Goal: Navigation & Orientation: Find specific page/section

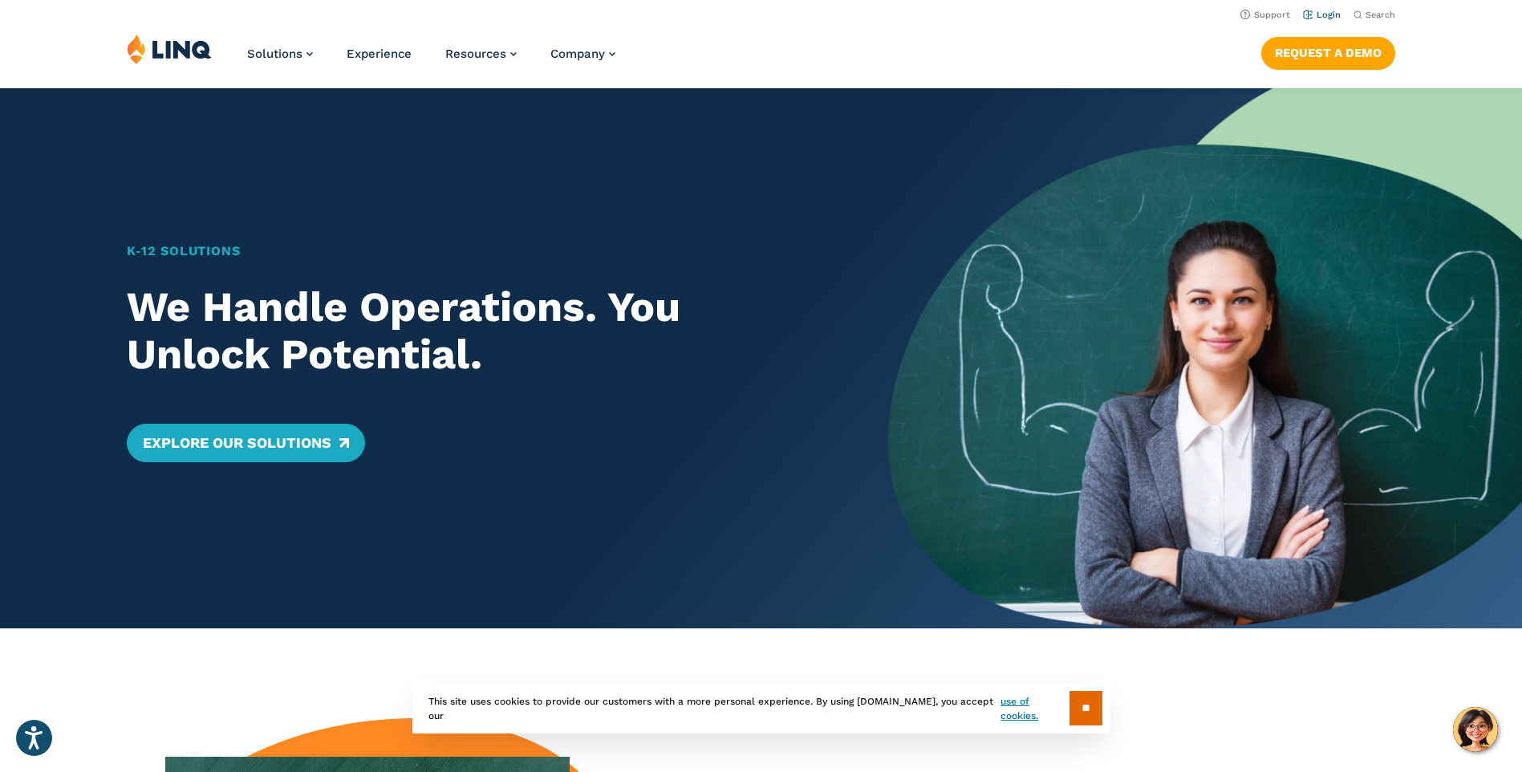
click at [1323, 14] on link "Login" at bounding box center [1322, 15] width 38 height 10
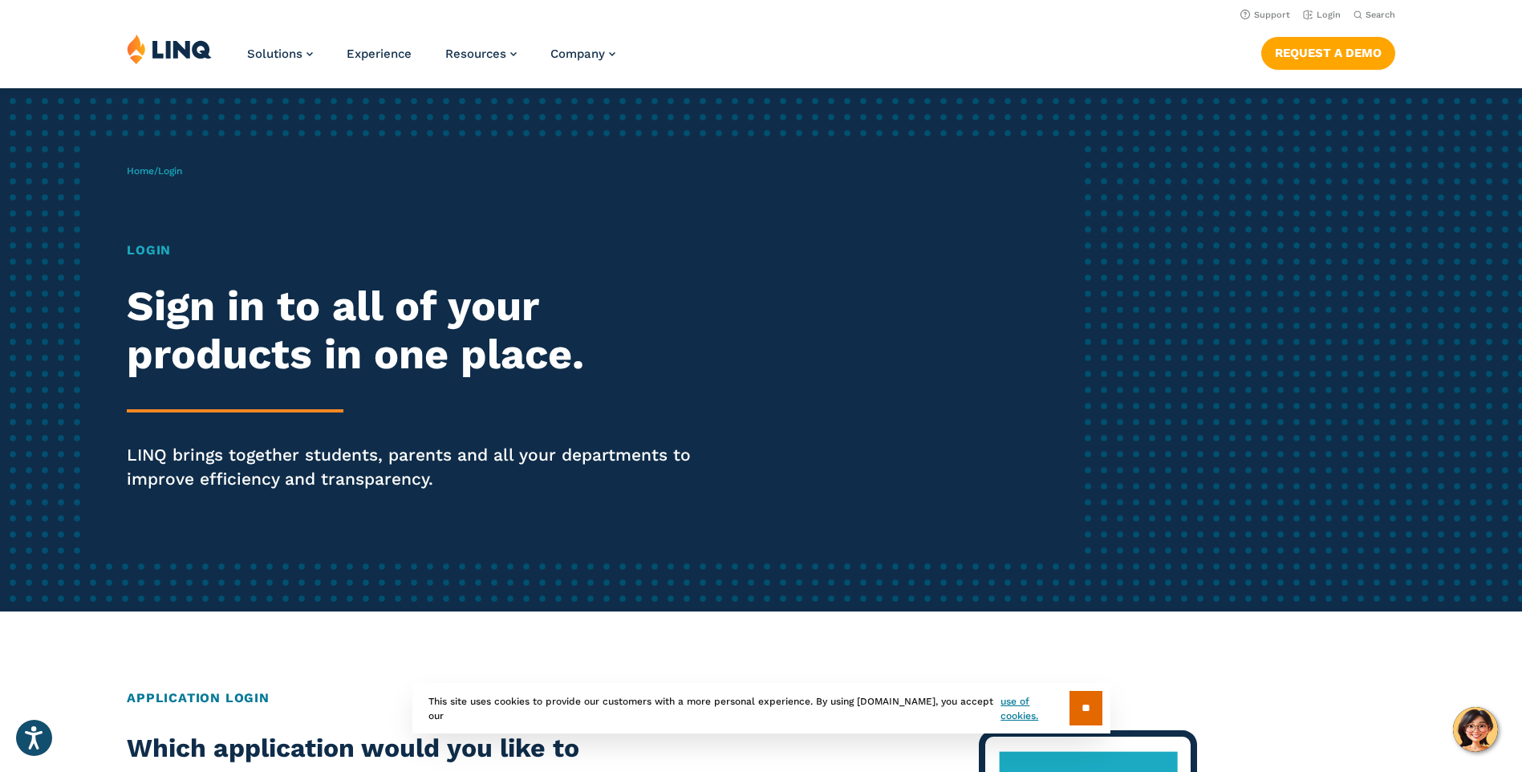
click at [155, 253] on h1 "Login" at bounding box center [420, 250] width 587 height 19
click at [157, 258] on h1 "Login" at bounding box center [420, 250] width 587 height 19
click at [169, 253] on h1 "Login" at bounding box center [420, 250] width 587 height 19
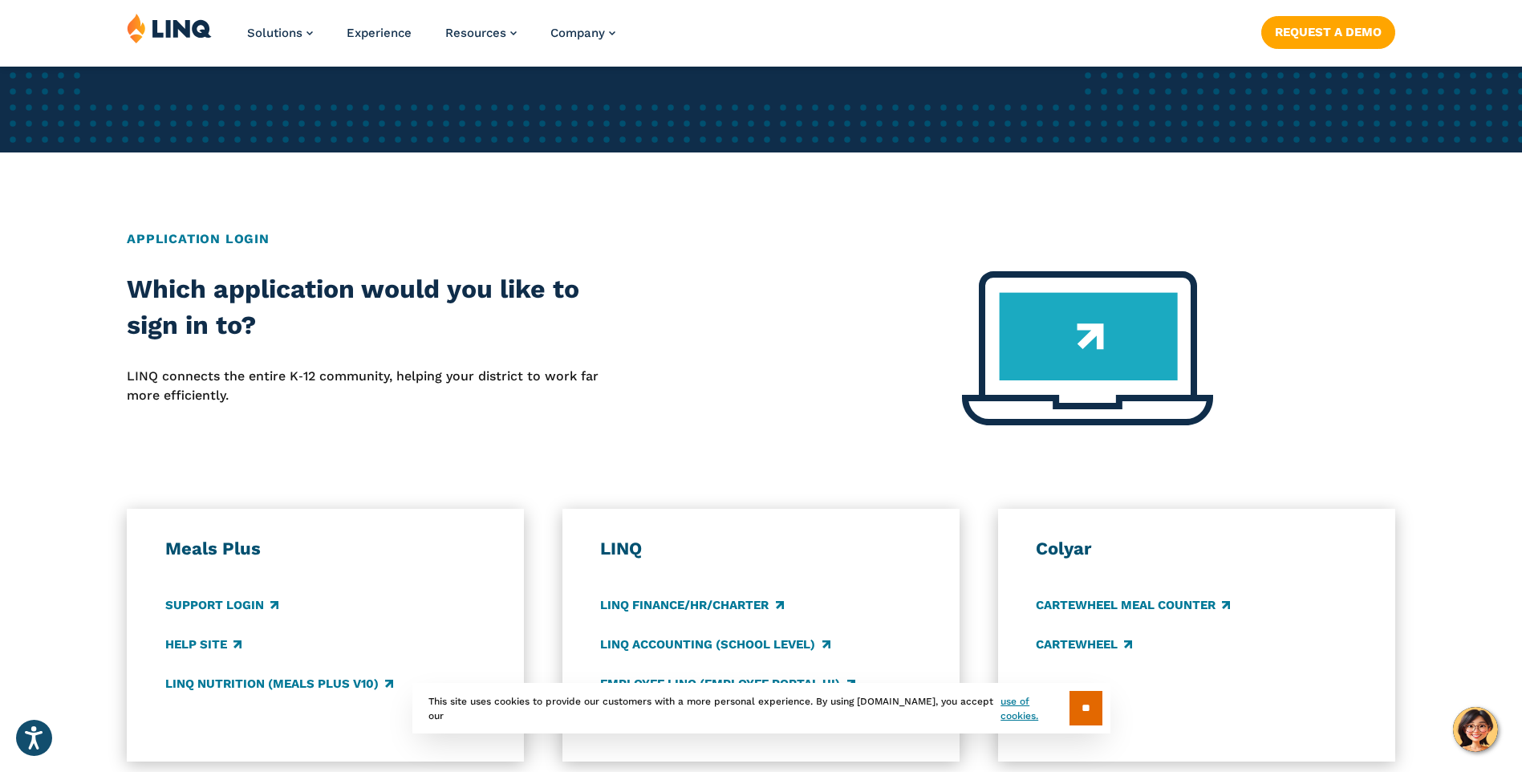
scroll to position [481, 0]
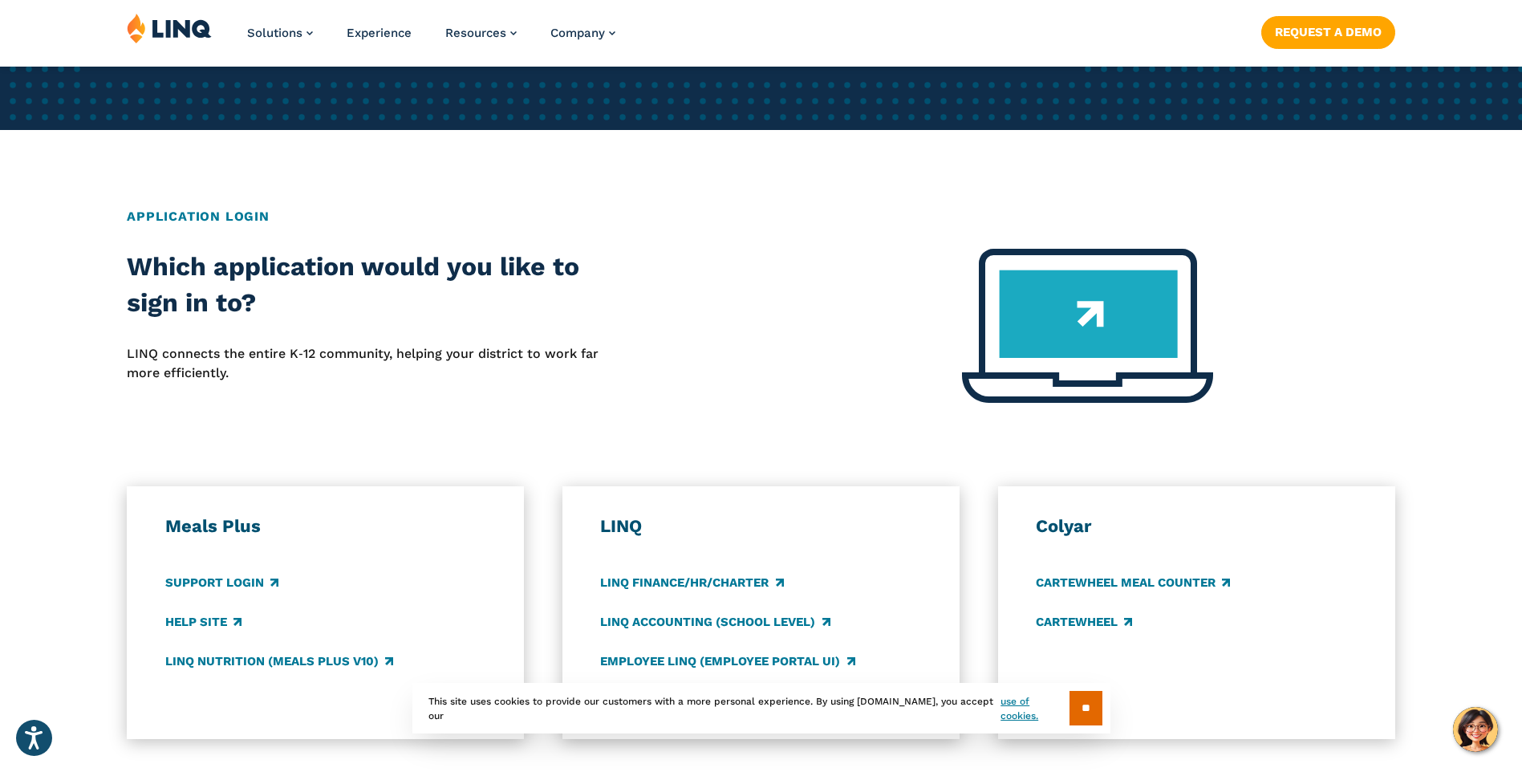
click at [1087, 311] on img at bounding box center [1087, 326] width 251 height 154
click at [1093, 313] on img at bounding box center [1087, 326] width 251 height 154
click at [246, 580] on link "Support Login" at bounding box center [221, 583] width 113 height 18
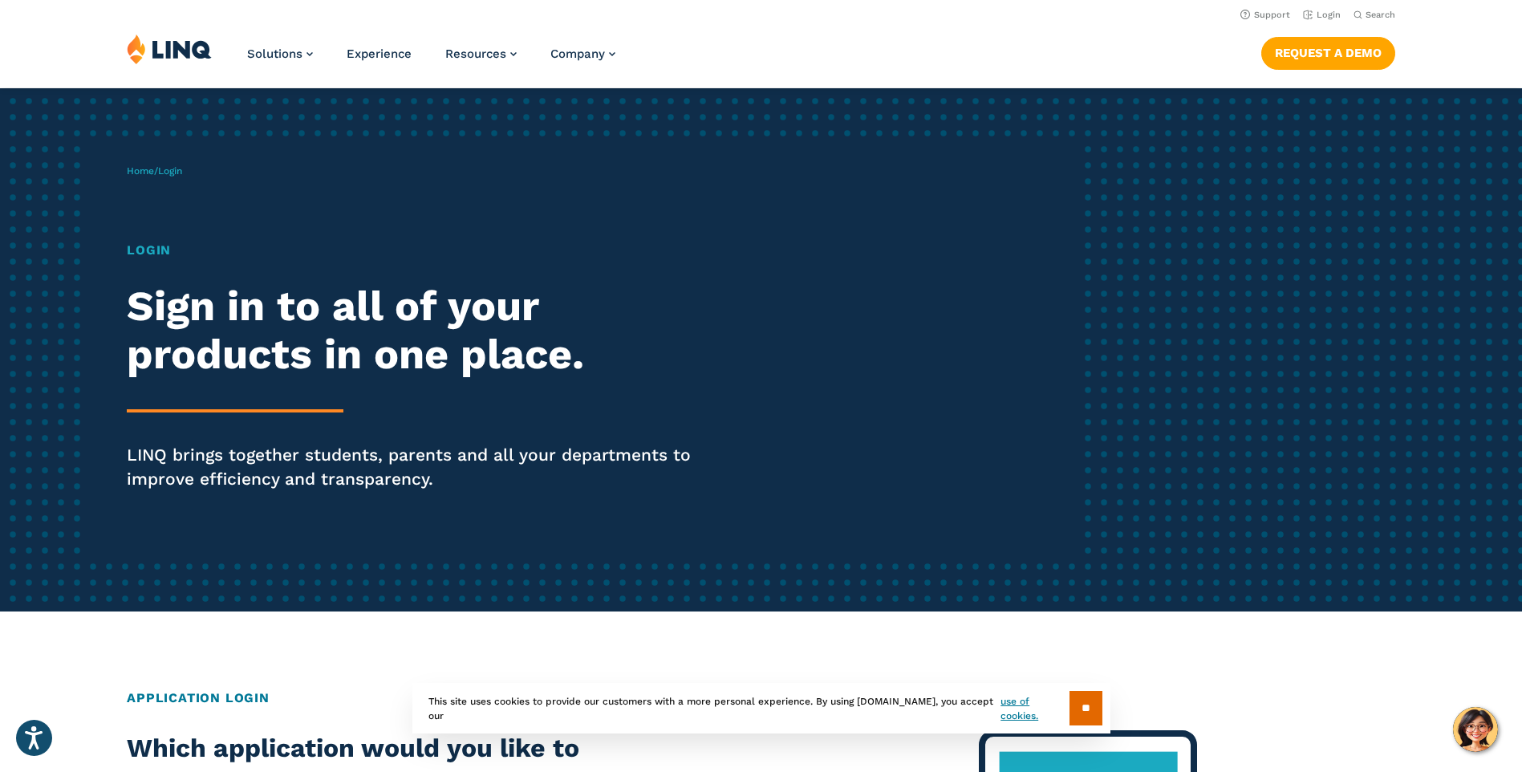
click at [169, 254] on h1 "Login" at bounding box center [420, 250] width 587 height 19
click at [180, 175] on span "Login" at bounding box center [170, 170] width 24 height 11
click at [181, 179] on div "Home / Login Login Sign in to all of your products in one place. LINQ brings to…" at bounding box center [602, 349] width 951 height 411
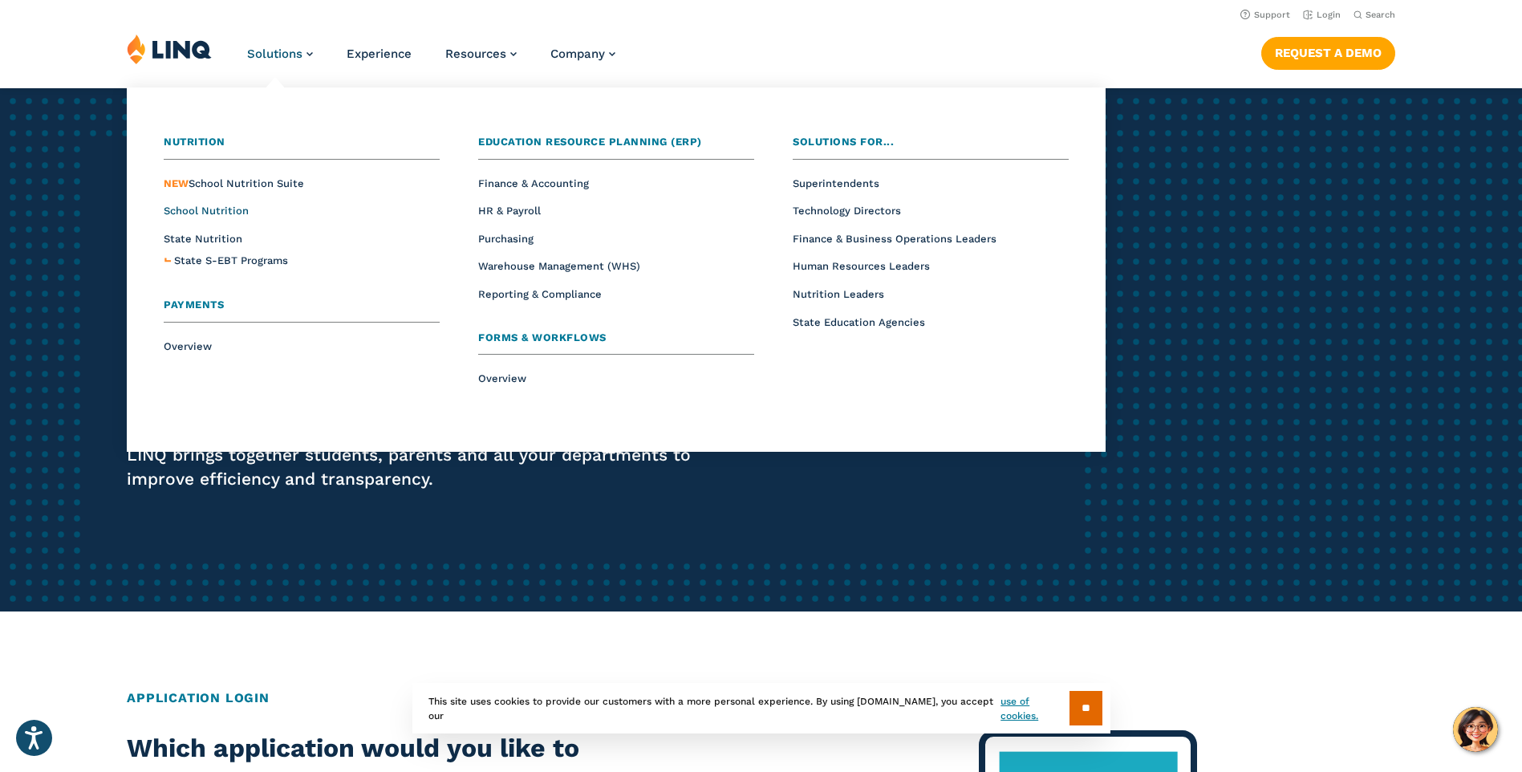
click at [225, 209] on span "School Nutrition" at bounding box center [206, 211] width 85 height 12
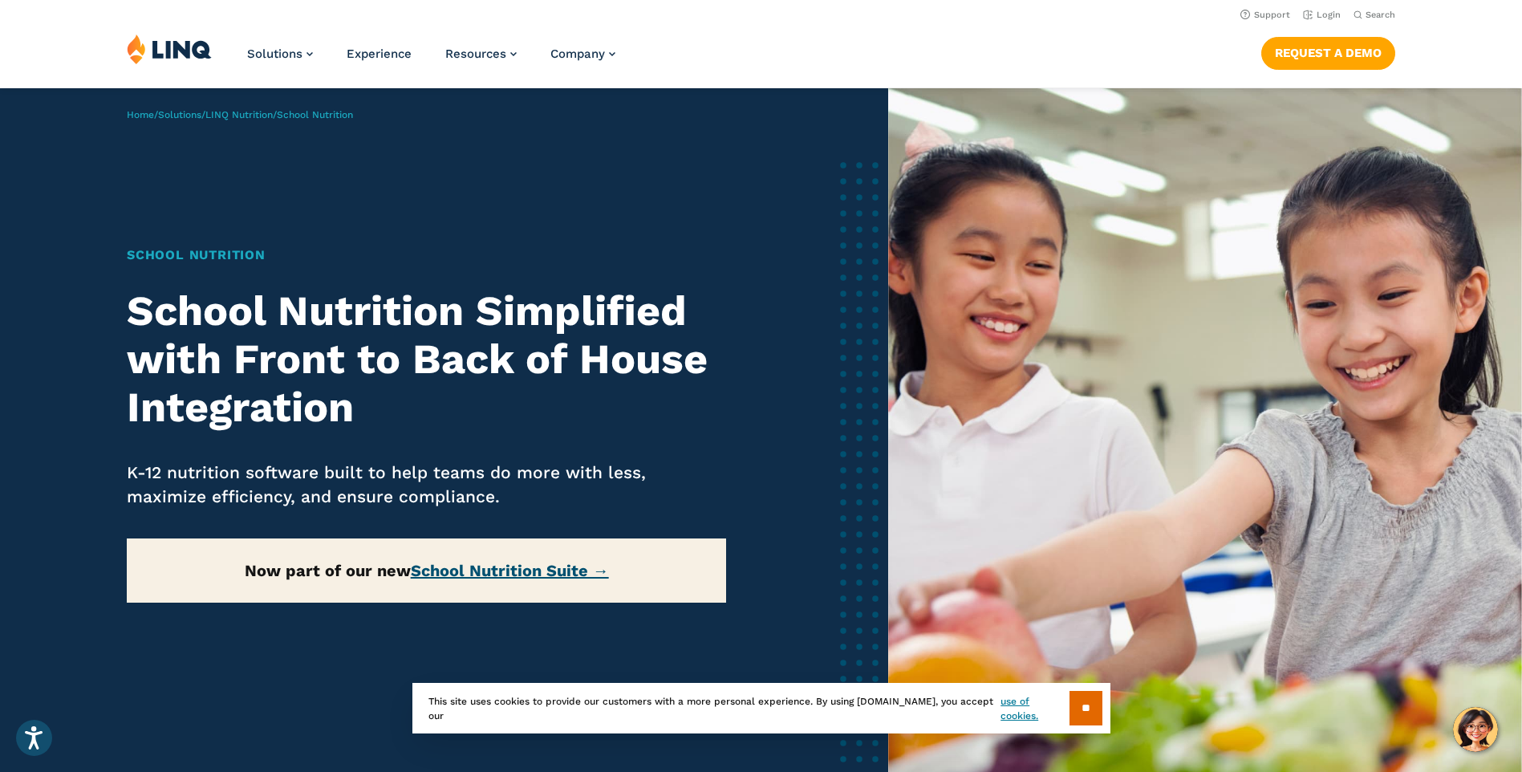
click at [597, 575] on link "School Nutrition Suite →" at bounding box center [510, 570] width 198 height 19
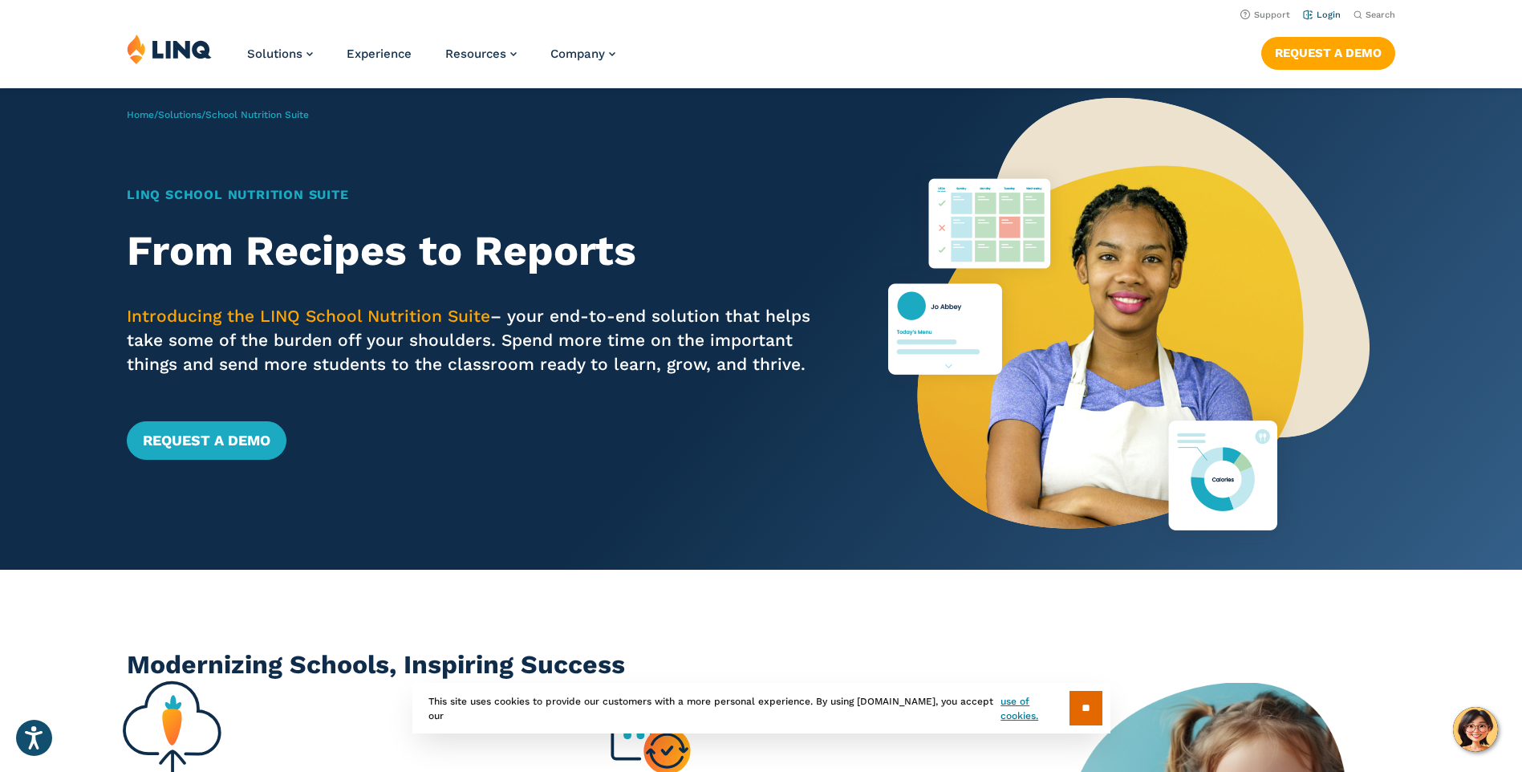
click at [1327, 19] on link "Login" at bounding box center [1322, 15] width 38 height 10
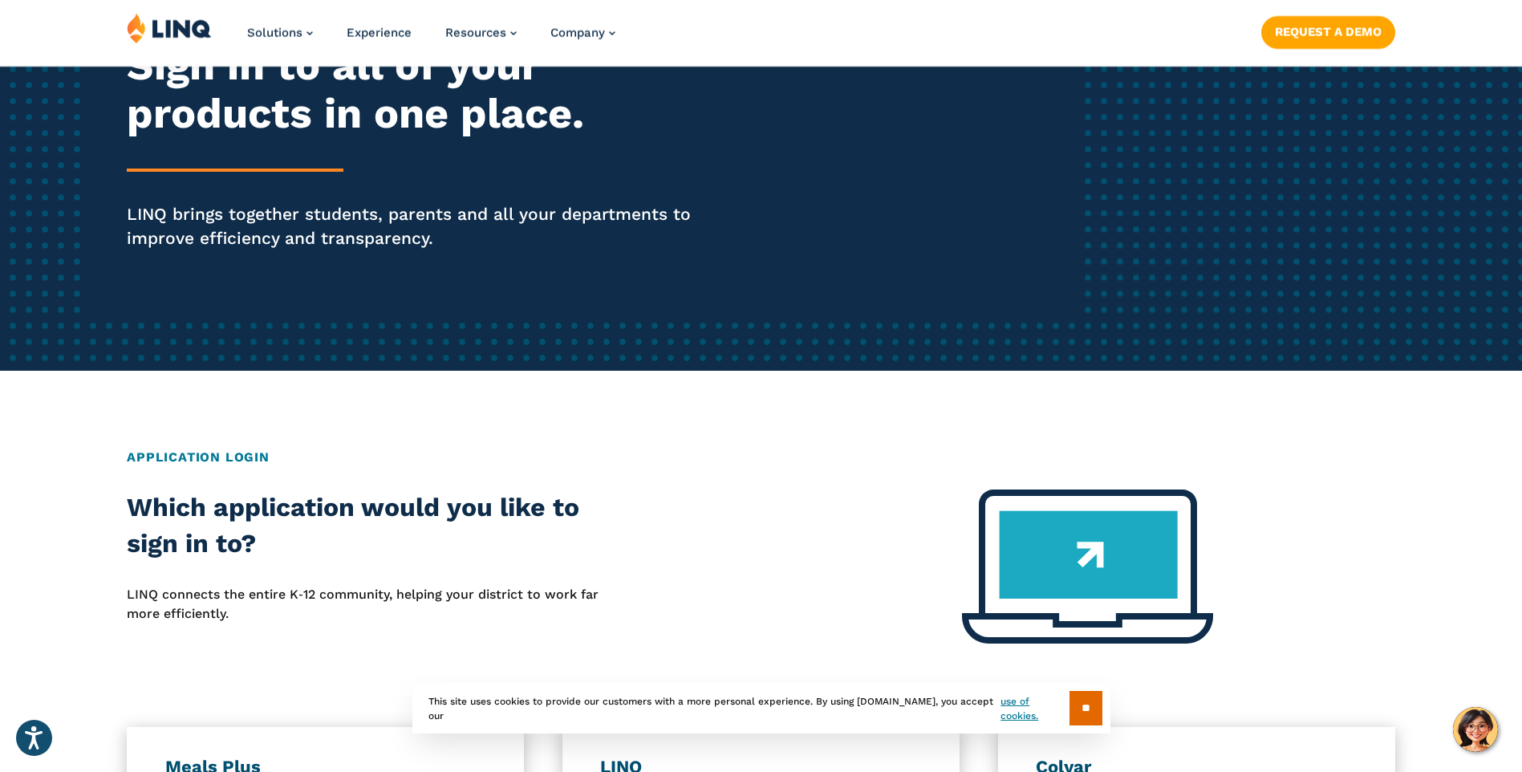
scroll to position [321, 0]
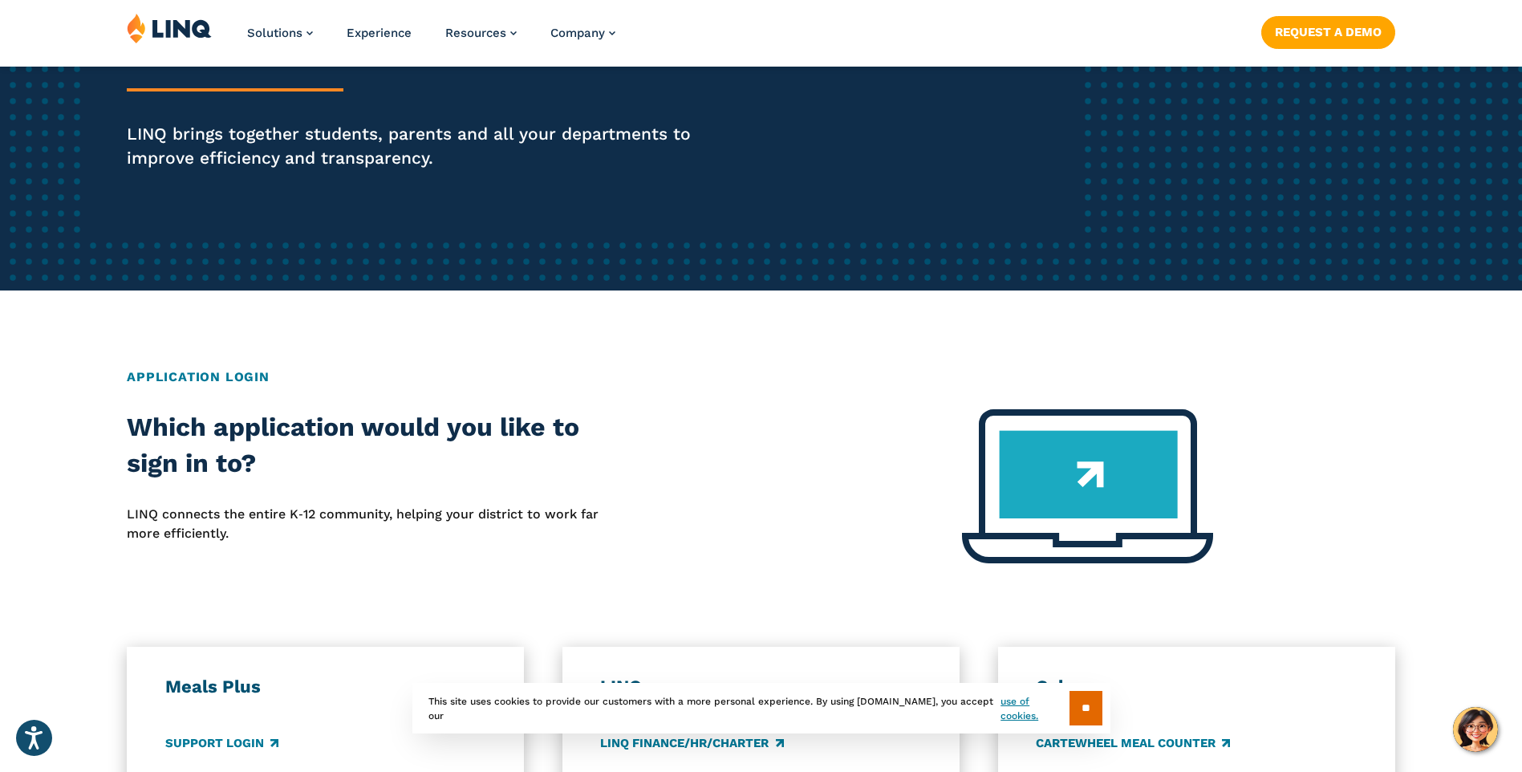
click at [1090, 466] on img at bounding box center [1087, 486] width 251 height 154
click at [1097, 470] on img at bounding box center [1087, 486] width 251 height 154
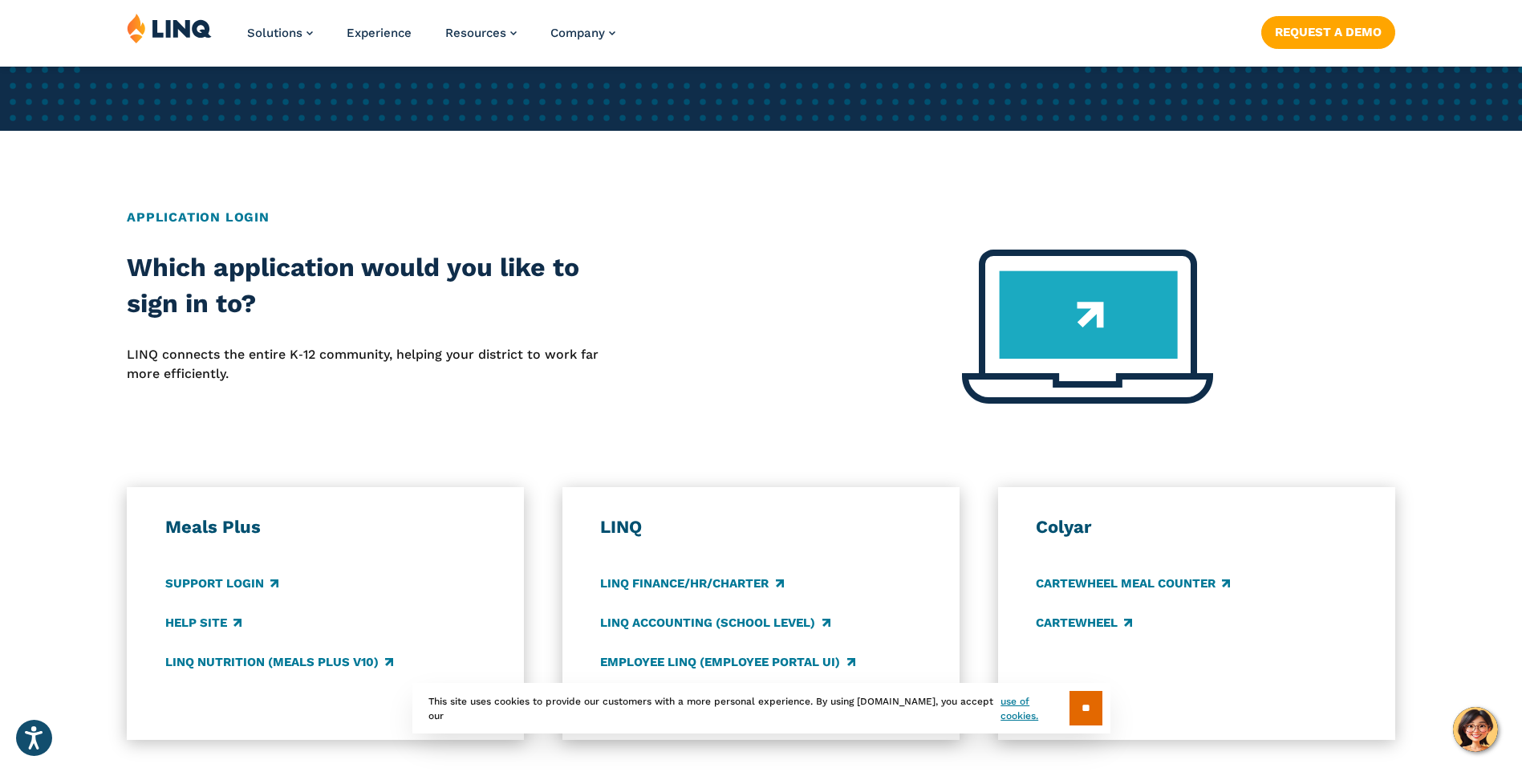
scroll to position [481, 0]
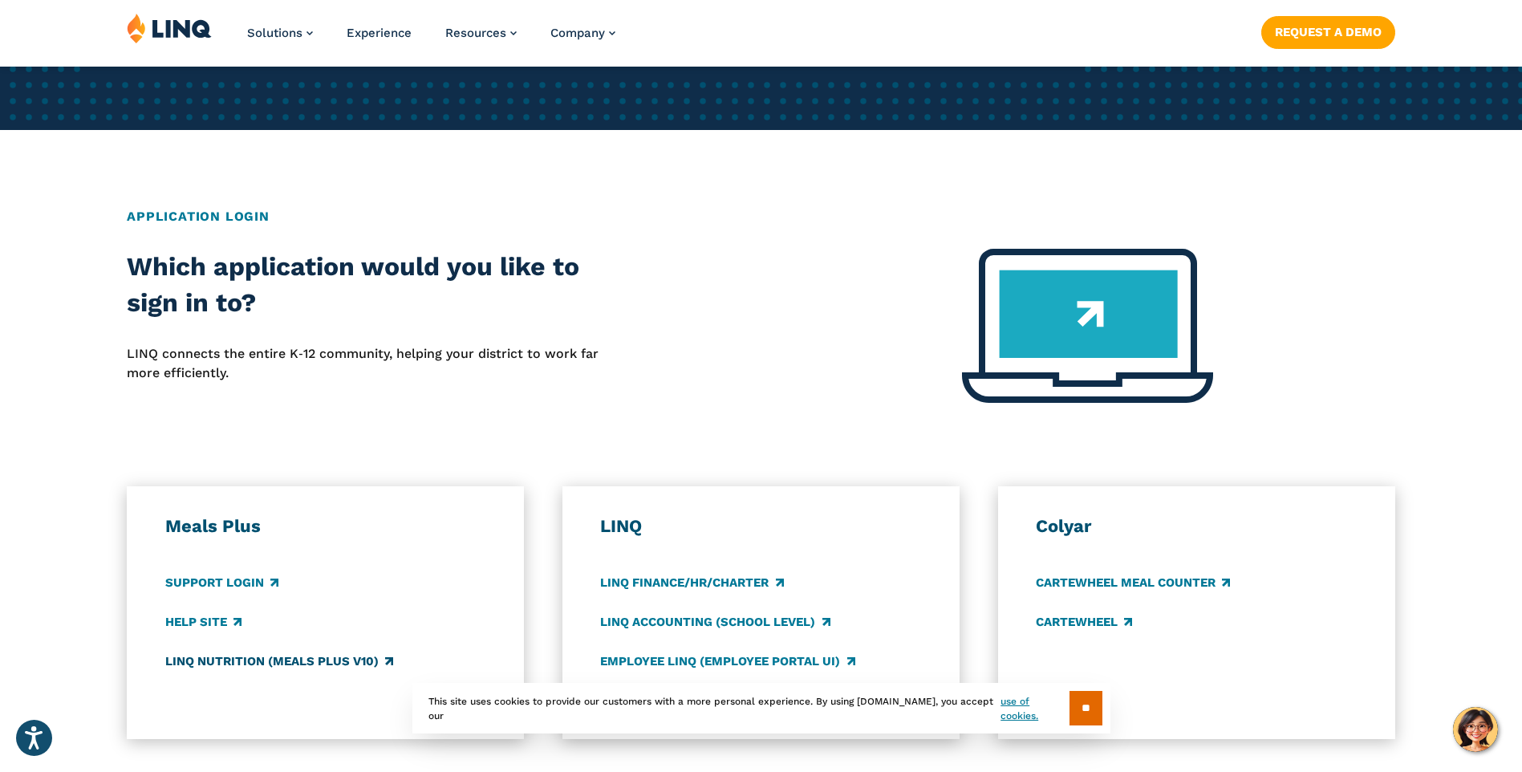
click at [384, 660] on link "LINQ Nutrition (Meals Plus v10)" at bounding box center [279, 661] width 228 height 18
